Goal: Navigation & Orientation: Find specific page/section

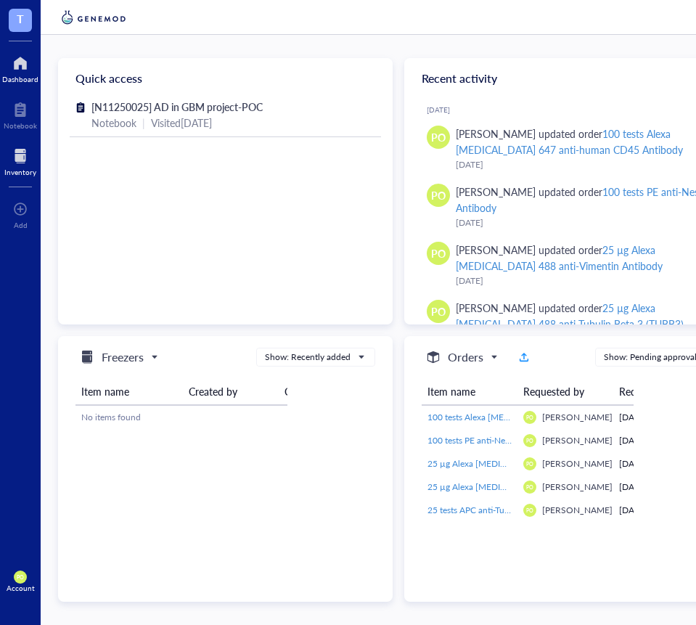
drag, startPoint x: 0, startPoint y: 0, endPoint x: 30, endPoint y: 151, distance: 153.9
click at [30, 151] on div at bounding box center [20, 155] width 32 height 23
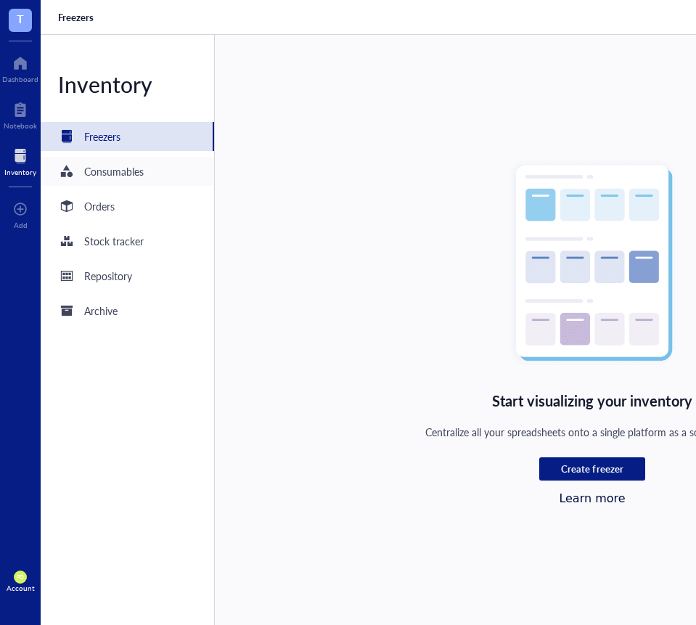
click at [145, 169] on div "Consumables" at bounding box center [127, 171] width 173 height 29
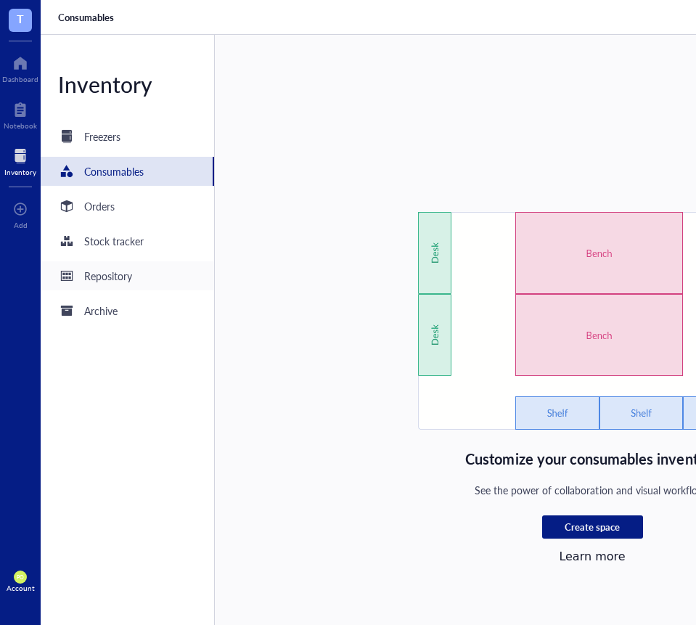
click at [119, 272] on div "Repository" at bounding box center [108, 276] width 48 height 16
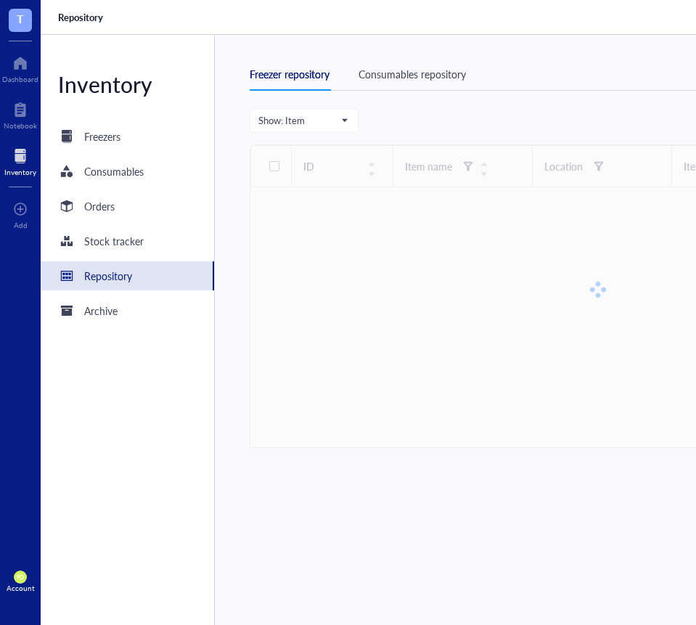
click at [425, 74] on div "Consumables repository" at bounding box center [411, 74] width 107 height 16
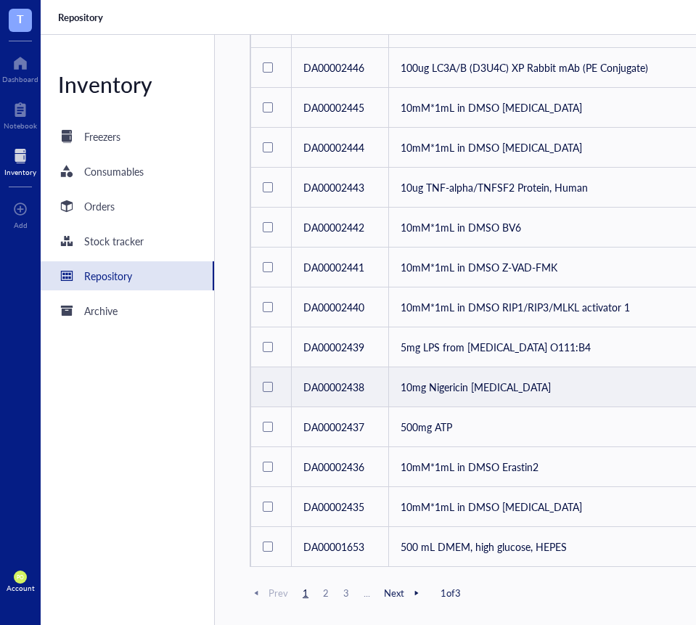
scroll to position [6, 0]
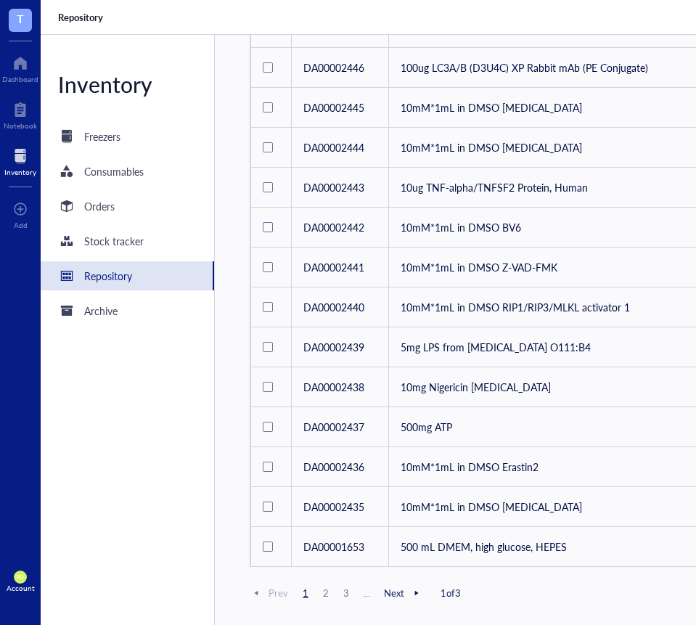
click at [393, 586] on span "Next" at bounding box center [403, 592] width 39 height 13
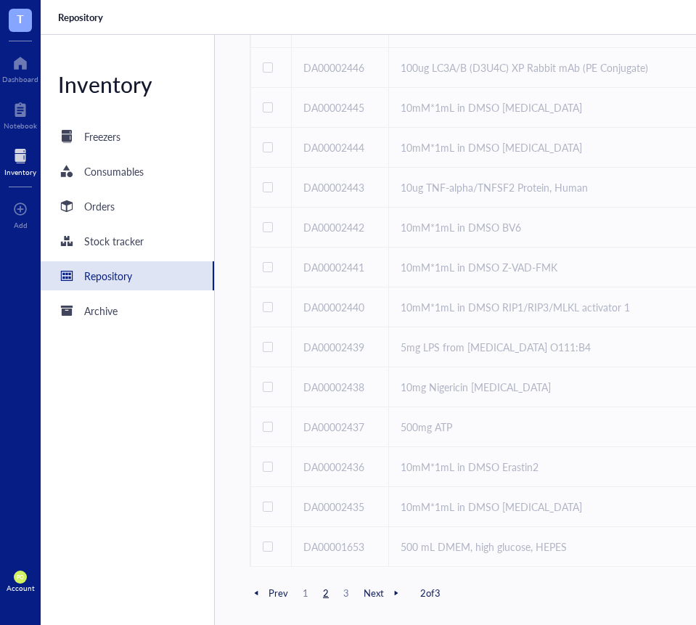
drag, startPoint x: 342, startPoint y: 586, endPoint x: 350, endPoint y: 601, distance: 16.2
click at [343, 586] on span "3" at bounding box center [345, 592] width 17 height 13
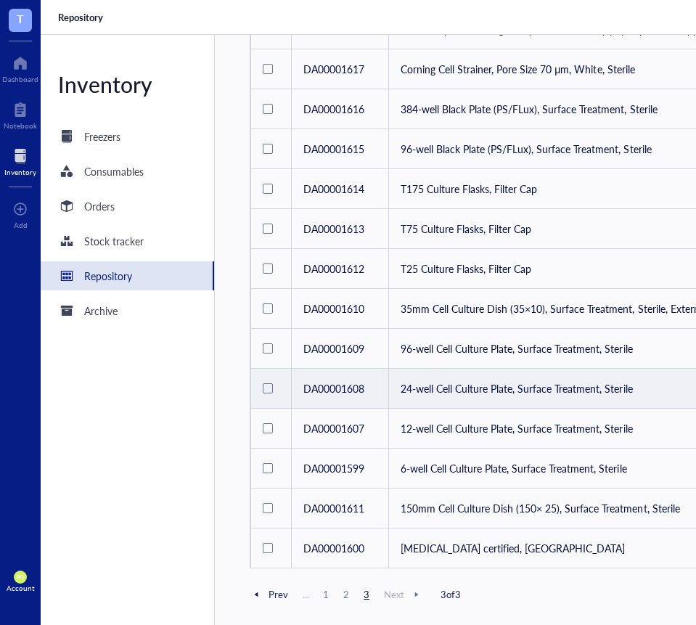
scroll to position [221, 0]
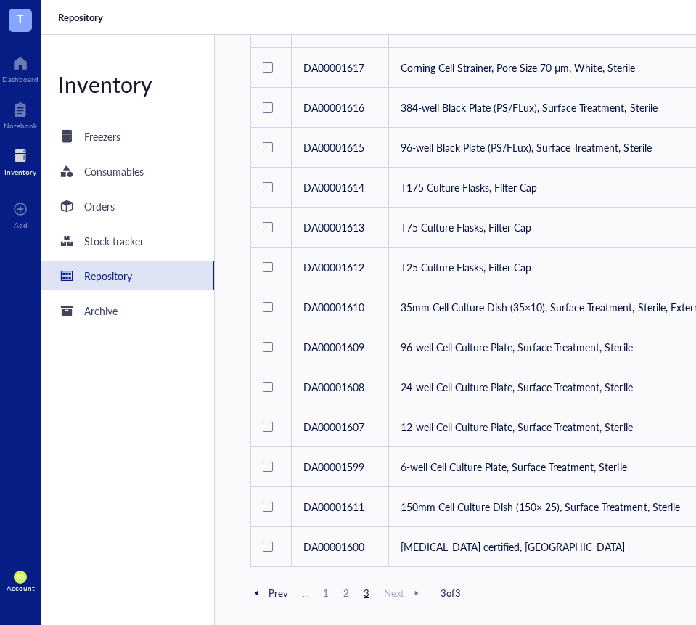
click at [347, 588] on span "2" at bounding box center [345, 592] width 17 height 13
